Goal: Book appointment/travel/reservation

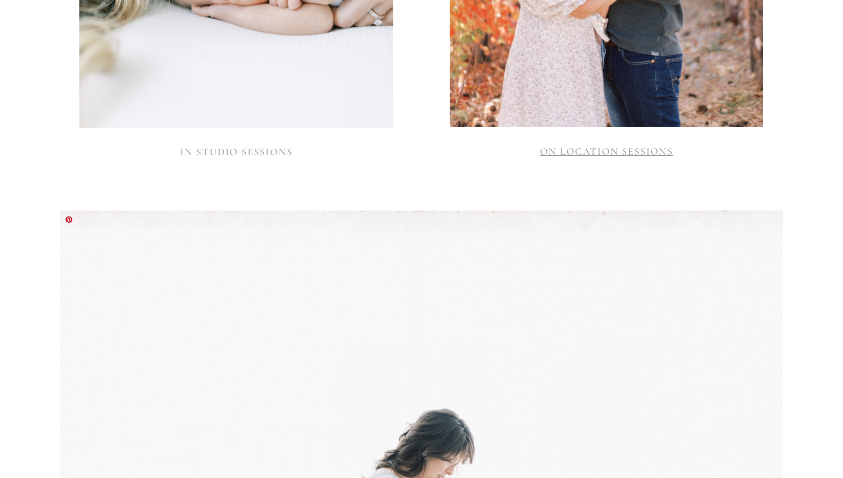
scroll to position [1223, 0]
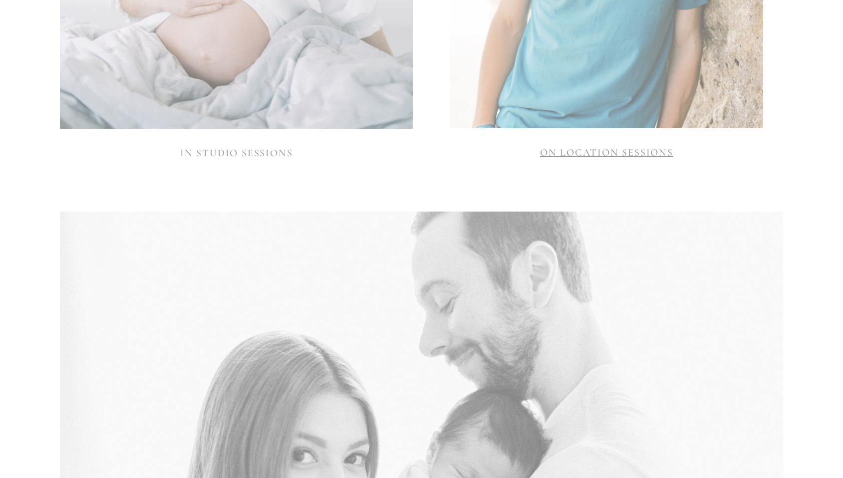
click at [562, 157] on link "ON LOCATION SESSIONS" at bounding box center [606, 153] width 133 height 12
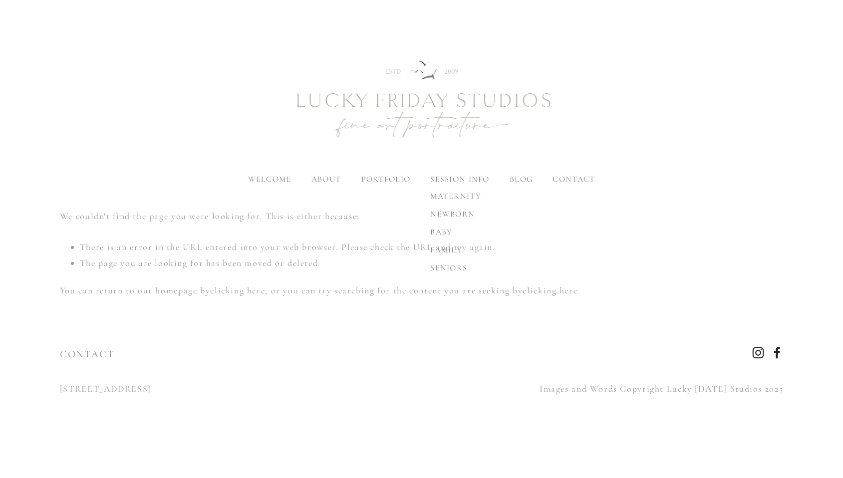
click at [451, 249] on span "family" at bounding box center [446, 250] width 32 height 10
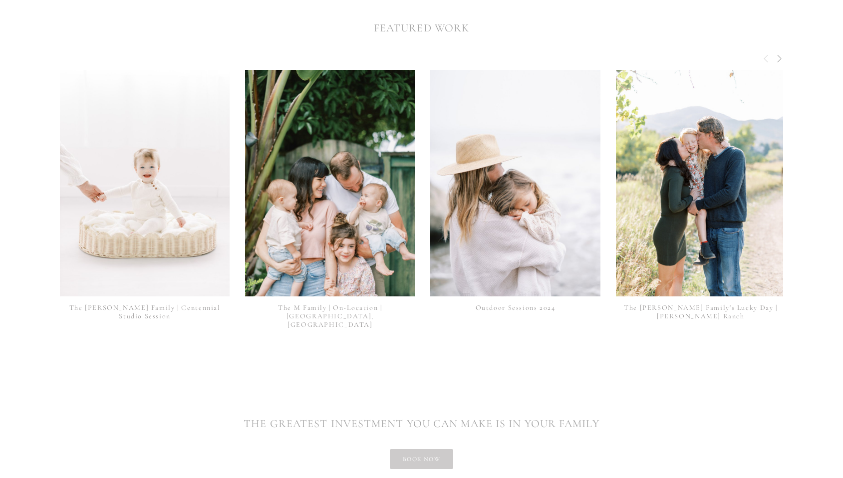
scroll to position [2522, 0]
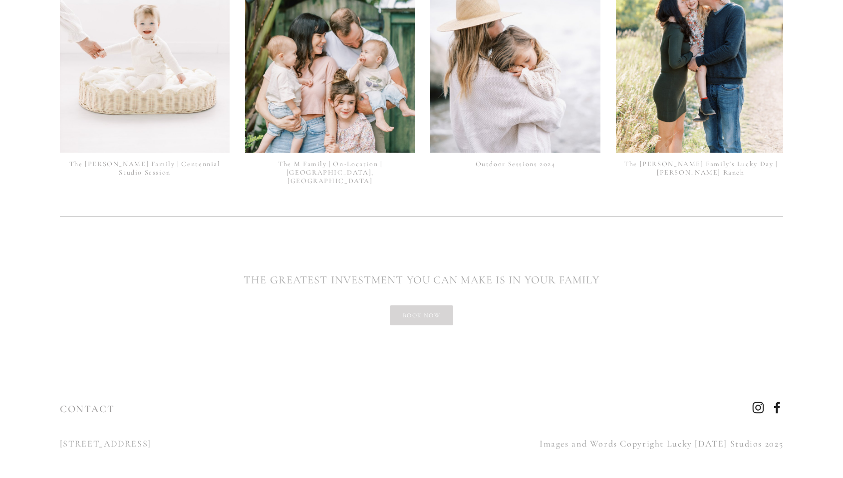
click at [426, 313] on link "book now" at bounding box center [421, 316] width 63 height 20
